Goal: Information Seeking & Learning: Learn about a topic

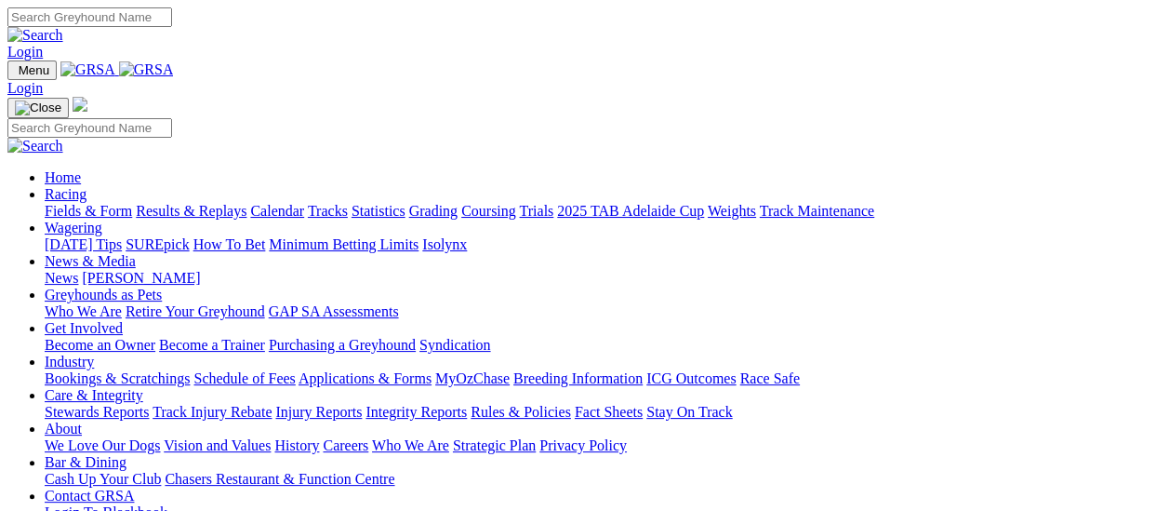
click at [101, 203] on link "Fields & Form" at bounding box center [88, 211] width 87 height 16
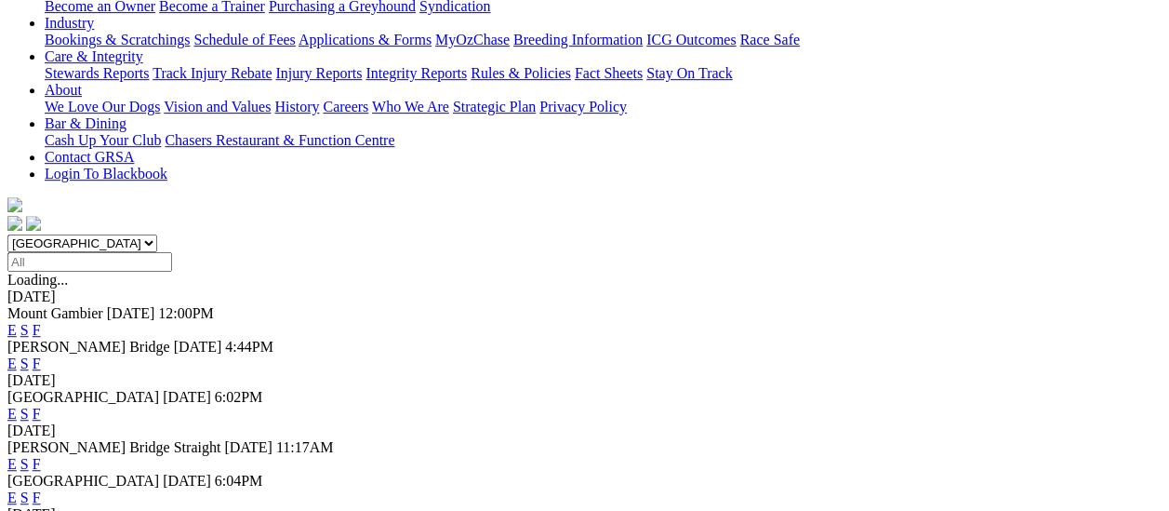
scroll to position [279, 0]
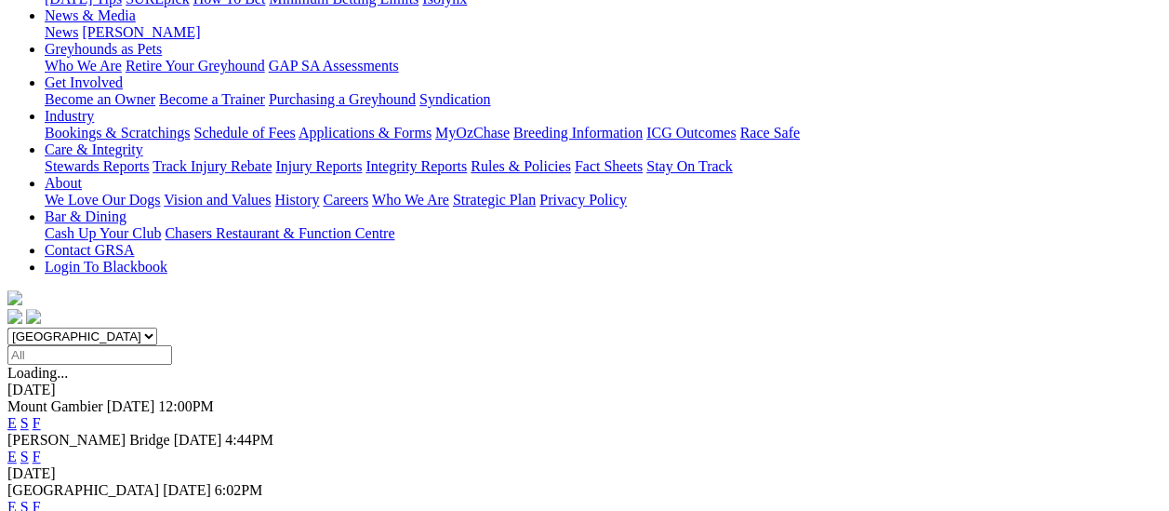
click at [41, 448] on link "F" at bounding box center [37, 456] width 8 height 16
